Goal: Task Accomplishment & Management: Manage account settings

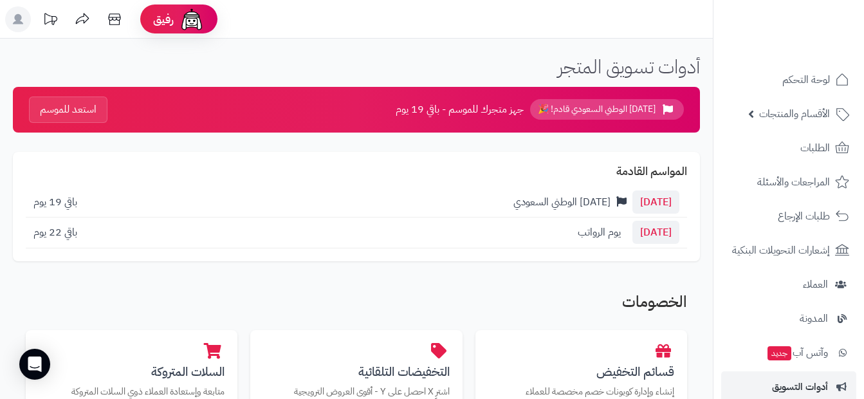
scroll to position [386, 0]
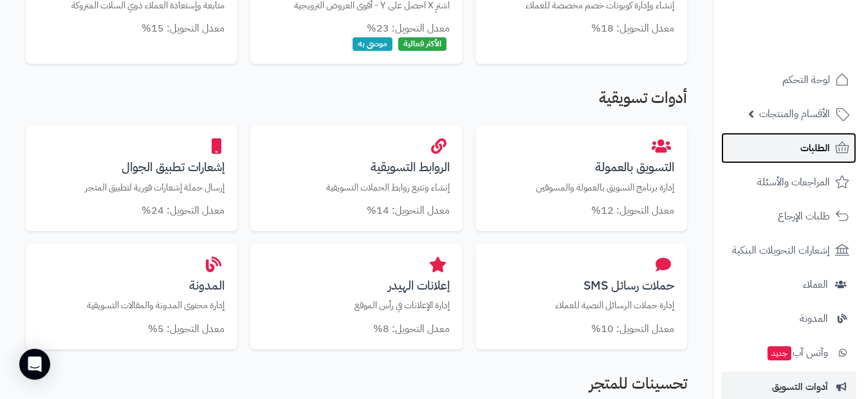
click at [805, 149] on span "الطلبات" at bounding box center [815, 148] width 30 height 18
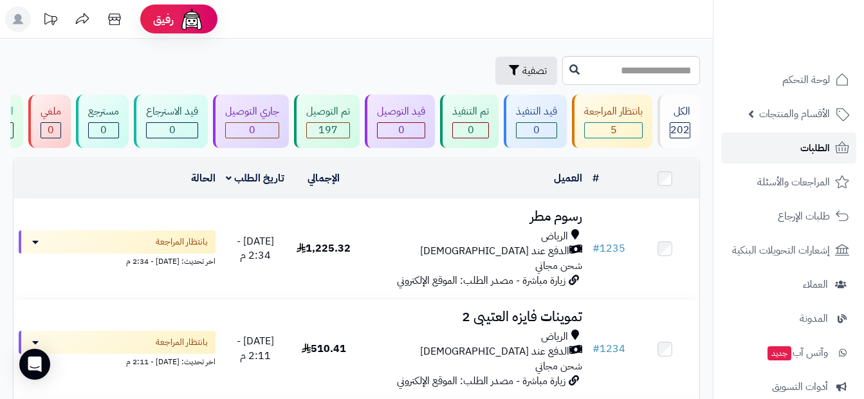
drag, startPoint x: 0, startPoint y: 0, endPoint x: 808, endPoint y: 149, distance: 821.7
click at [808, 149] on span "الطلبات" at bounding box center [815, 148] width 30 height 18
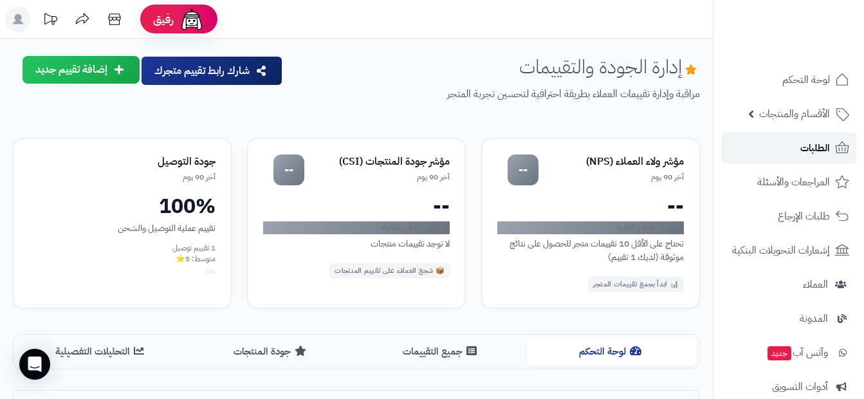
click at [809, 151] on span "الطلبات" at bounding box center [815, 148] width 30 height 18
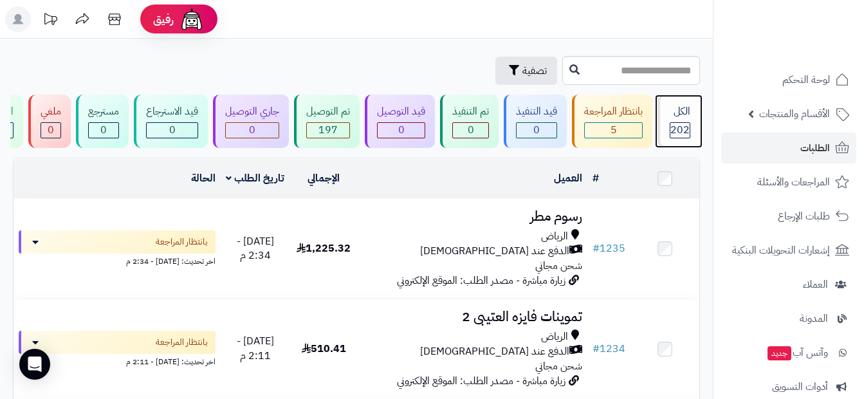
click at [675, 130] on span "202" at bounding box center [679, 129] width 19 height 15
click at [695, 129] on div "الكل 202" at bounding box center [678, 121] width 42 height 53
